Goal: Transaction & Acquisition: Purchase product/service

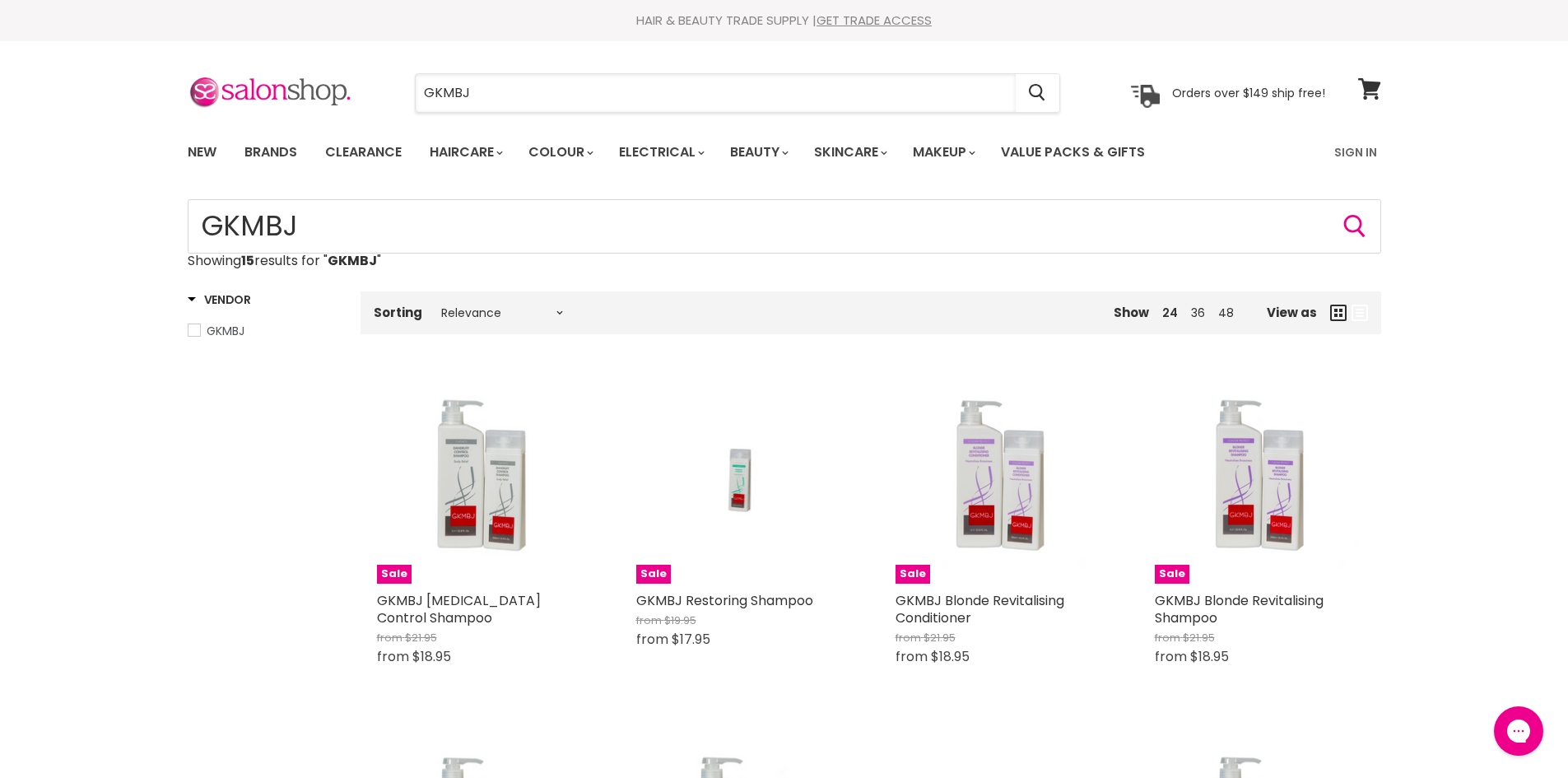
drag, startPoint x: 475, startPoint y: 86, endPoint x: 278, endPoint y: 63, distance: 198.3
click at [348, 78] on div "GKMBJ Cancel Orders over $149 ship free!" at bounding box center [756, 93] width 1138 height 38
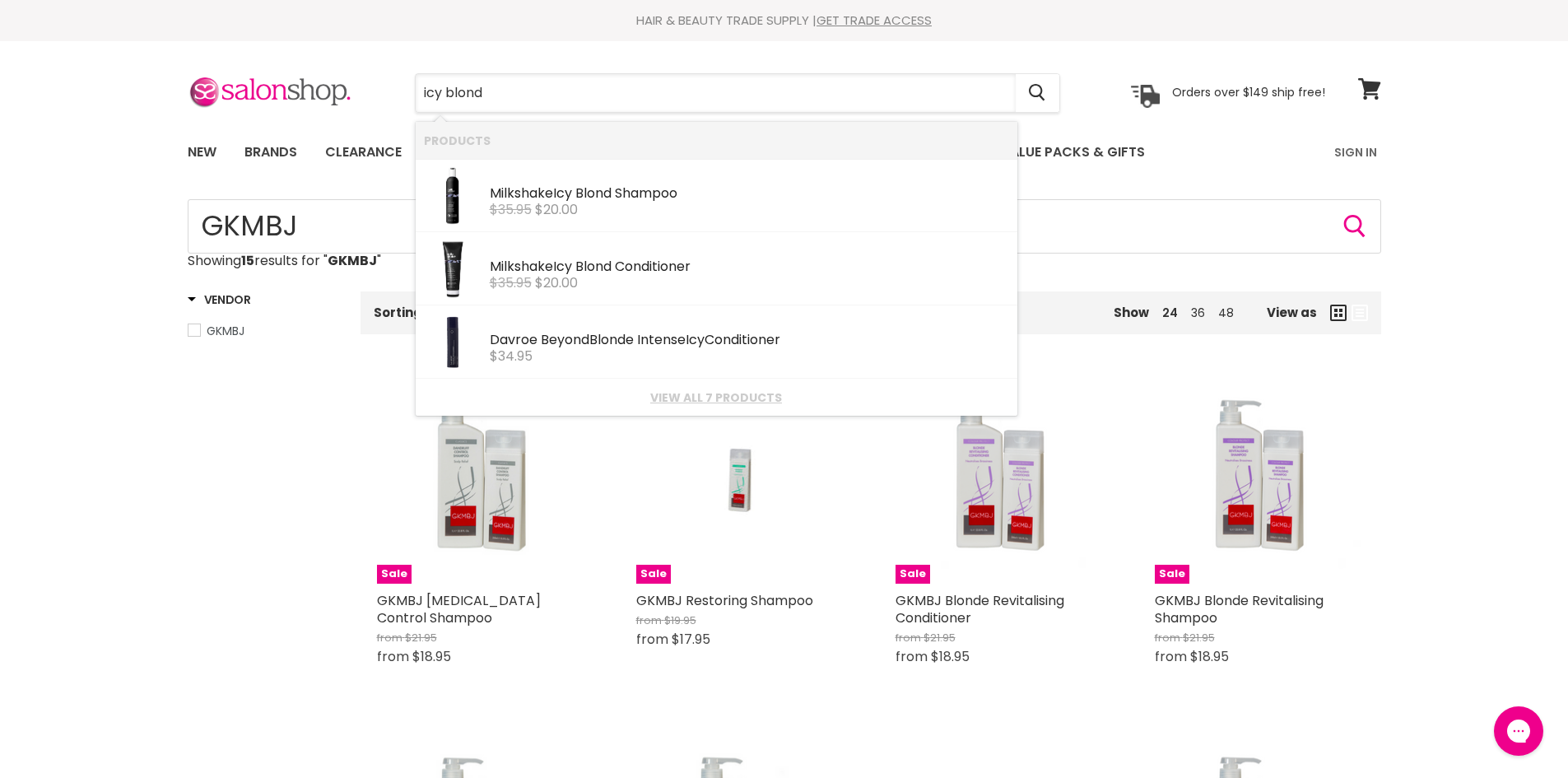
type input "icy blonde"
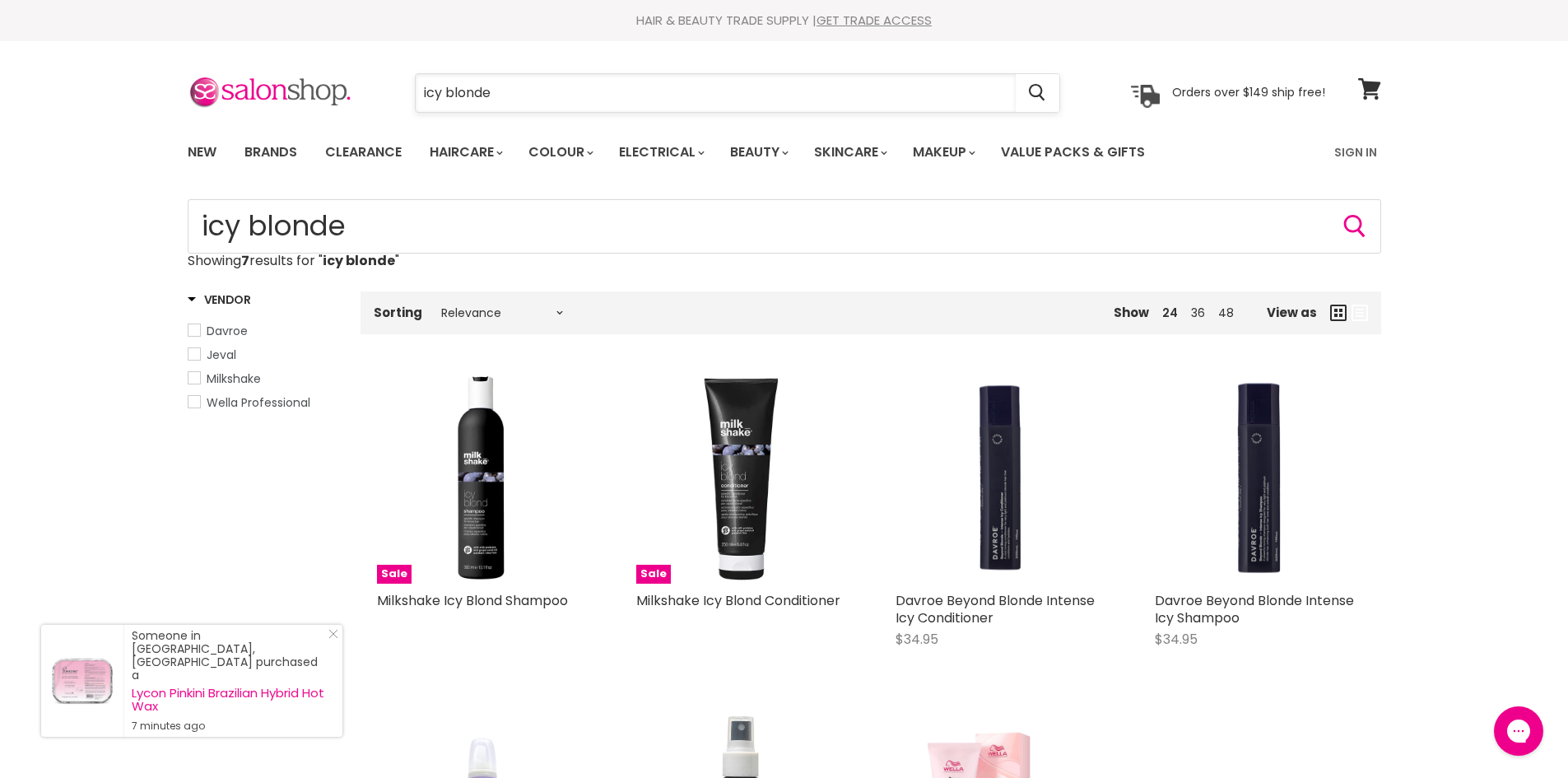
click at [609, 84] on input "icy blonde" at bounding box center [715, 93] width 600 height 38
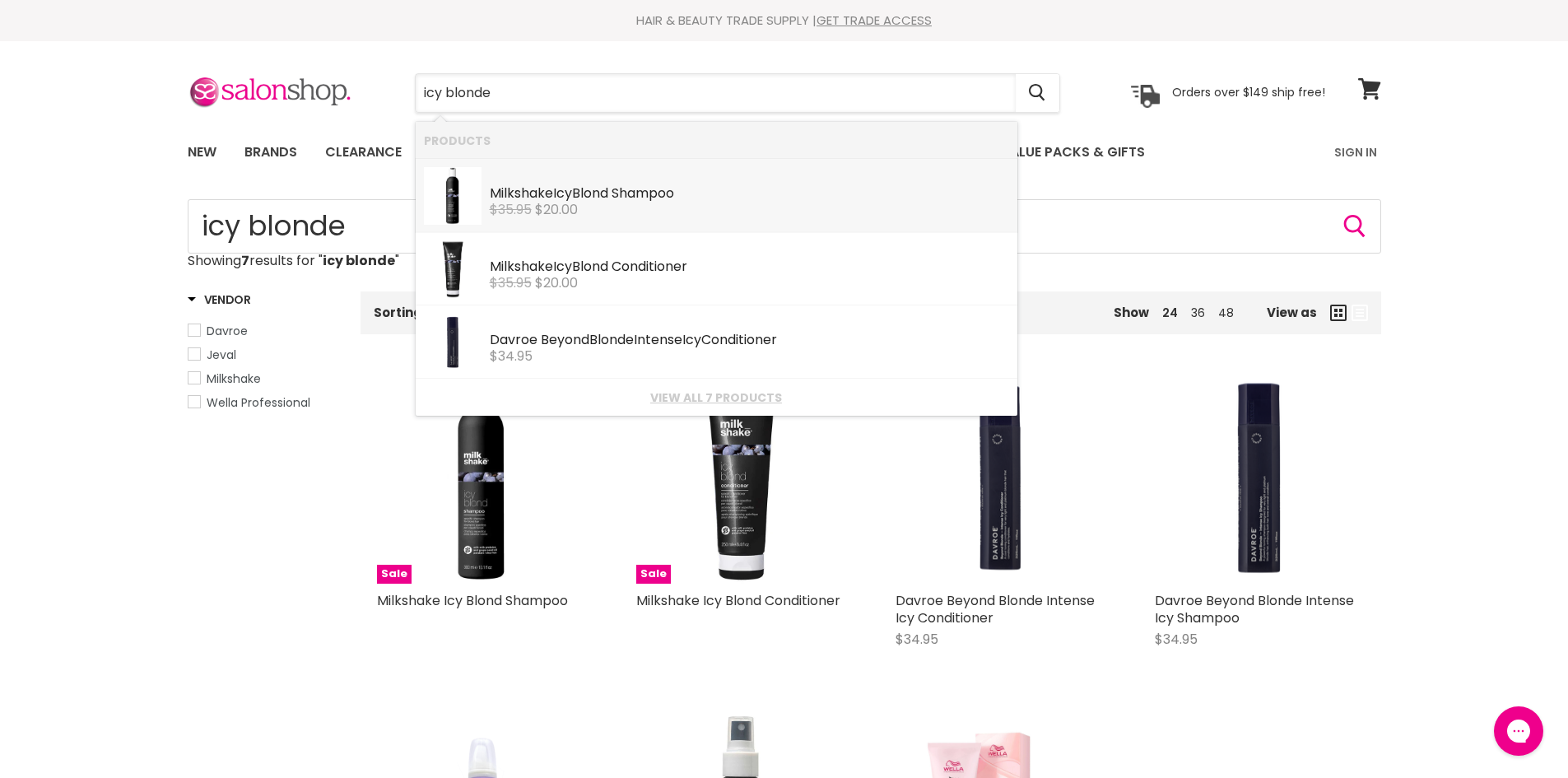
click at [533, 191] on div "Milkshake Icy Blond Shampoo" at bounding box center [749, 195] width 519 height 17
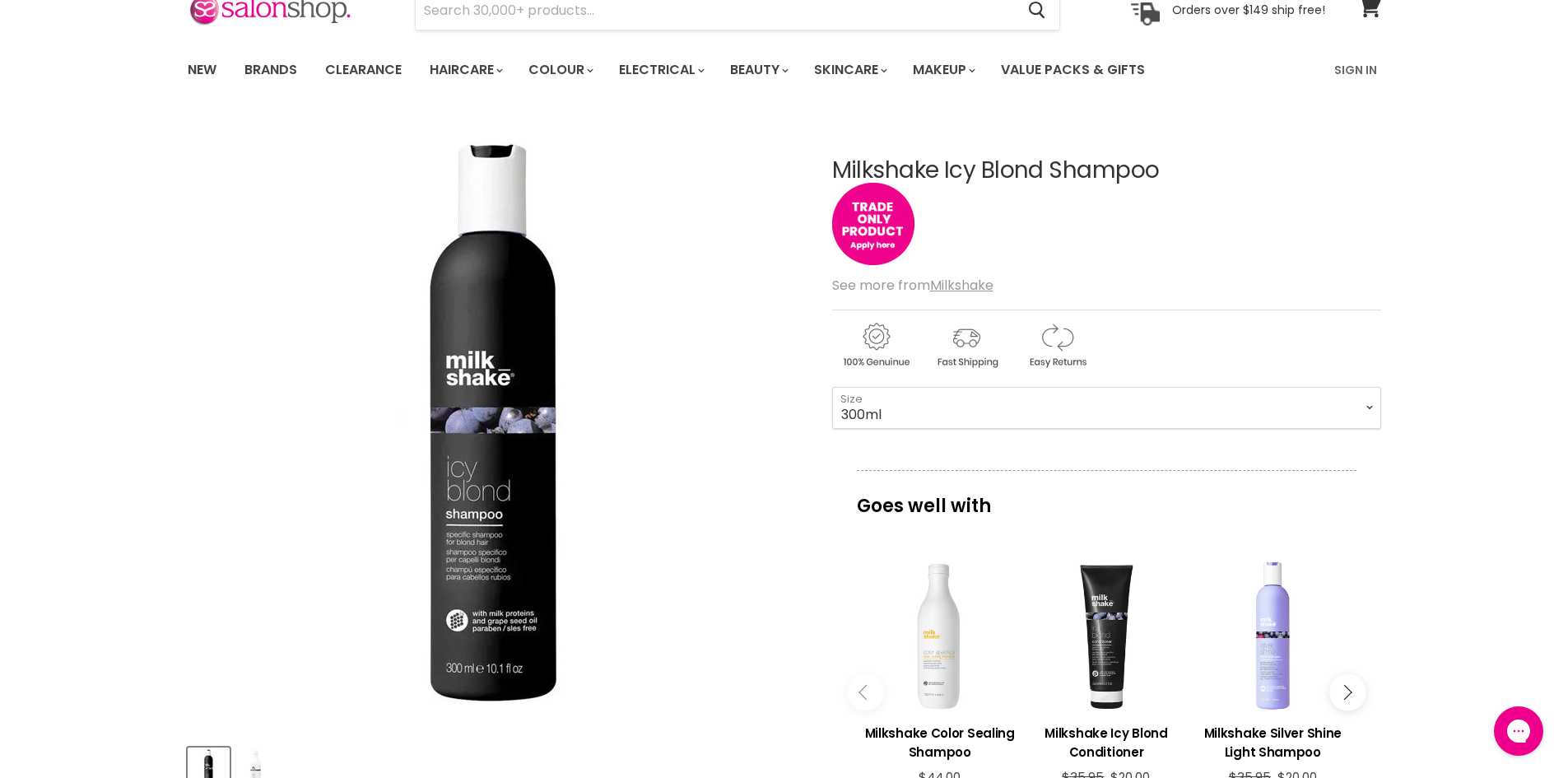
scroll to position [412, 0]
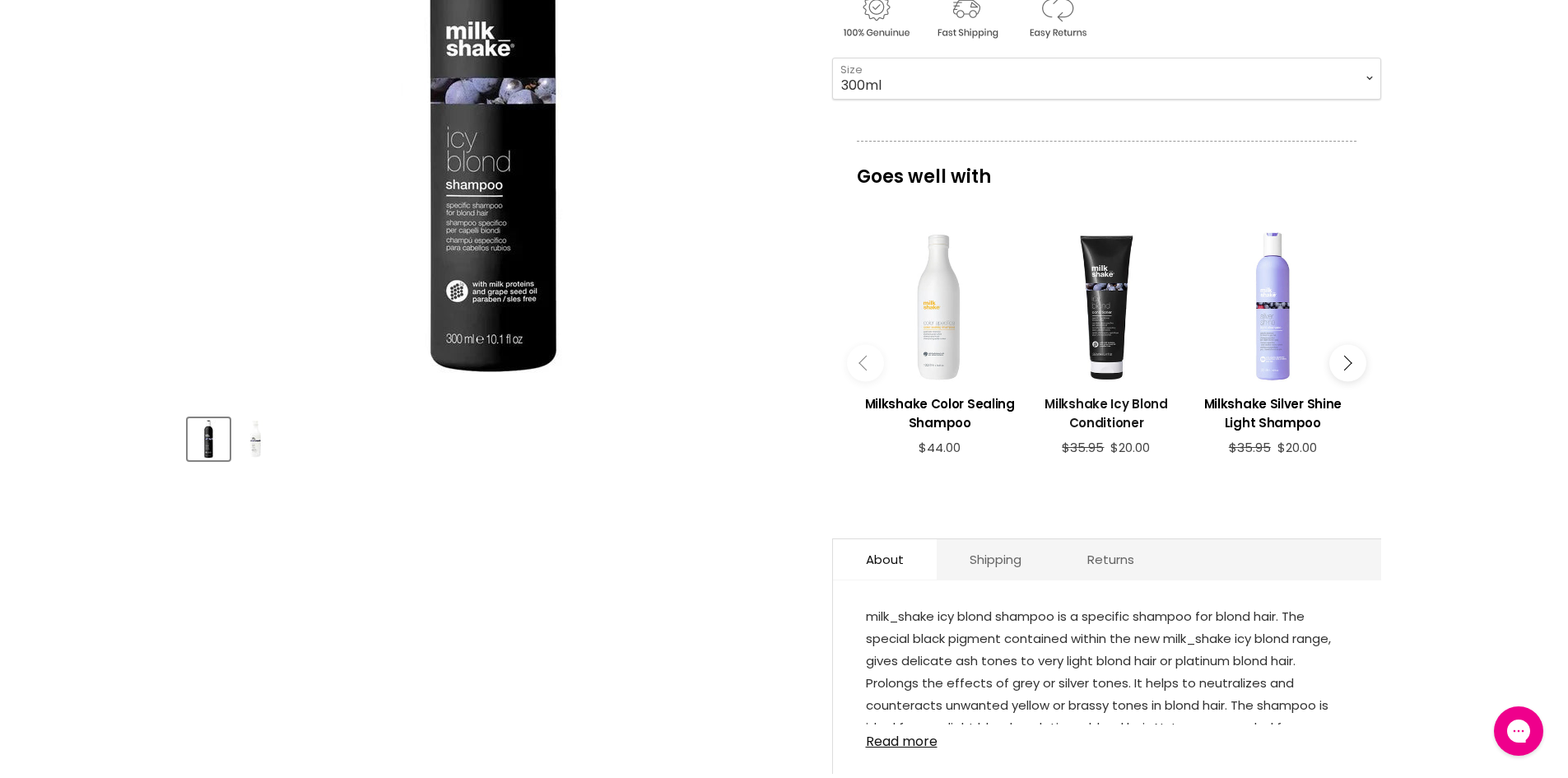
click at [1102, 402] on h3 "Milkshake Icy Blond Conditioner" at bounding box center [1106, 413] width 150 height 38
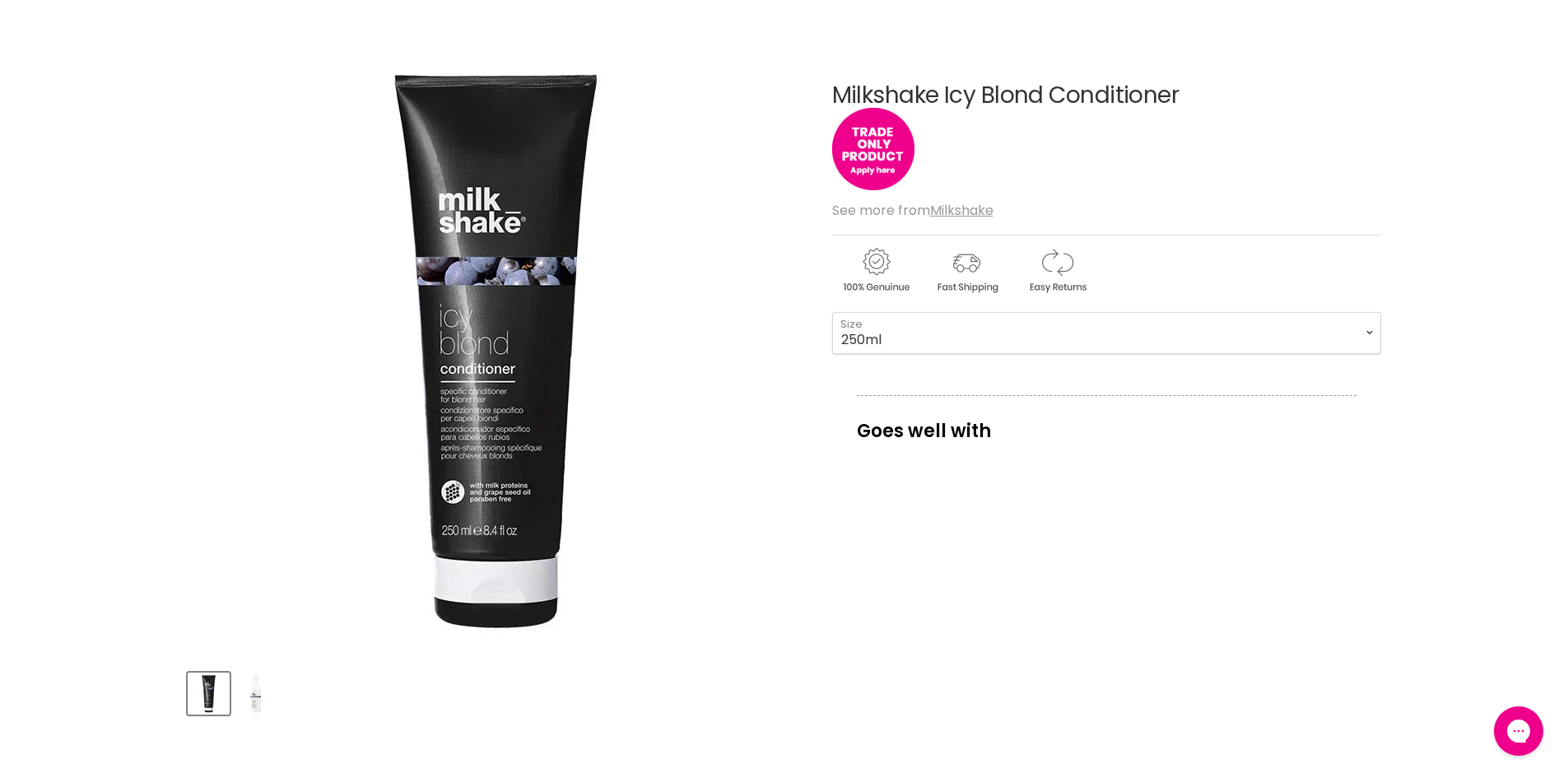
scroll to position [164, 0]
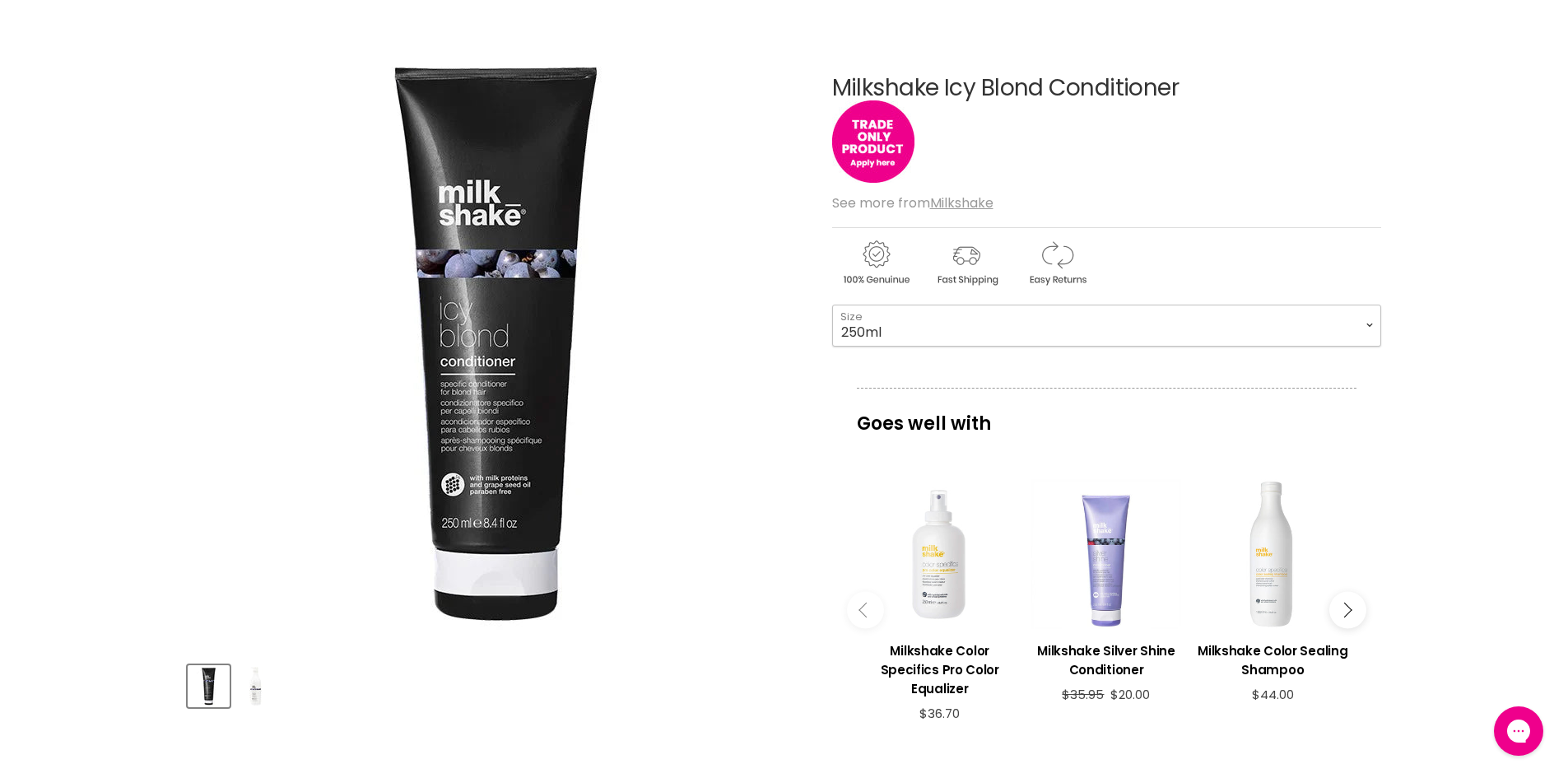
click at [1129, 323] on select "250ml 1 Litre" at bounding box center [1107, 324] width 549 height 41
click at [833, 304] on select "250ml 1 Litre" at bounding box center [1107, 324] width 549 height 41
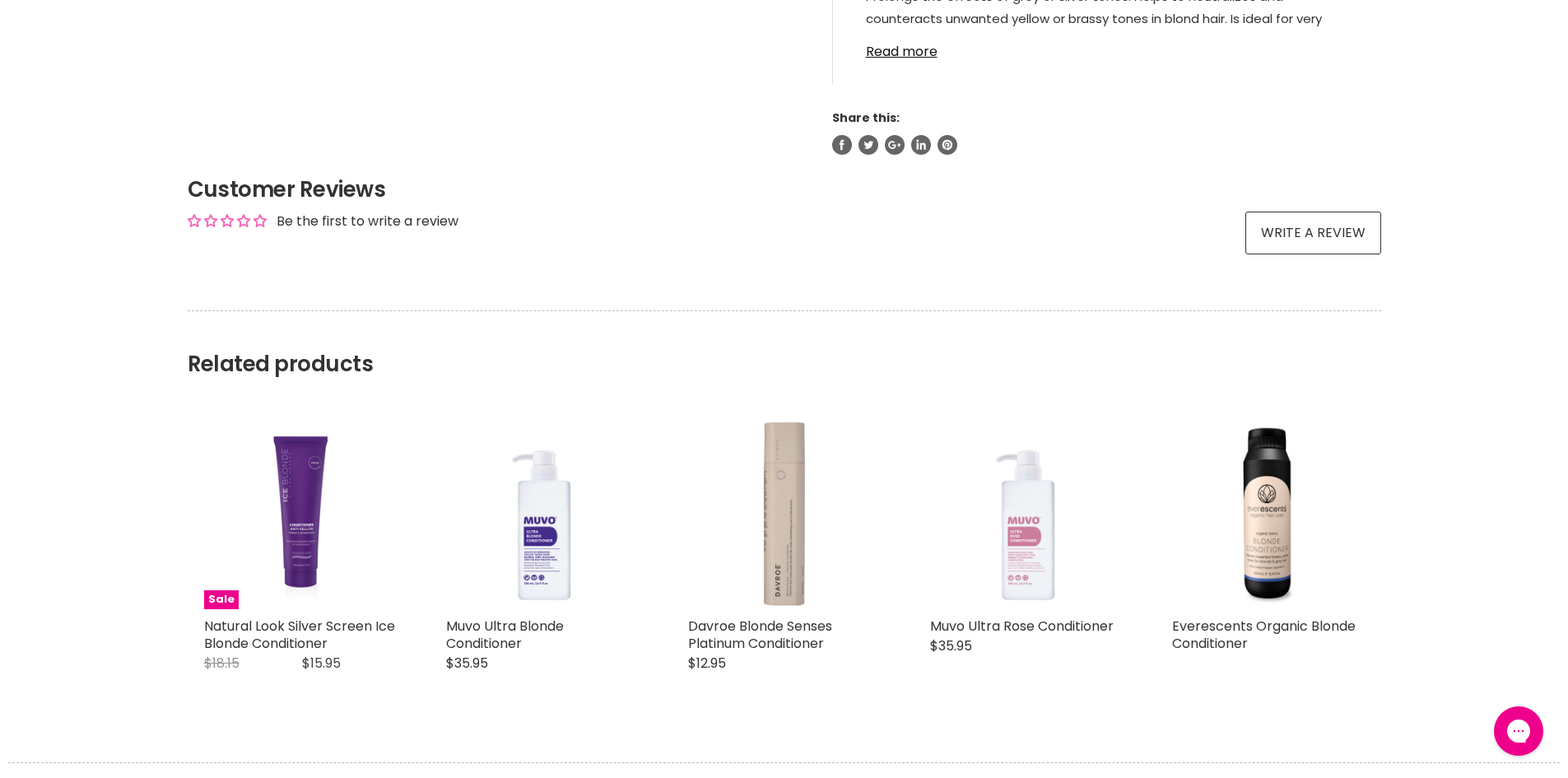
scroll to position [1399, 0]
